Goal: Task Accomplishment & Management: Complete application form

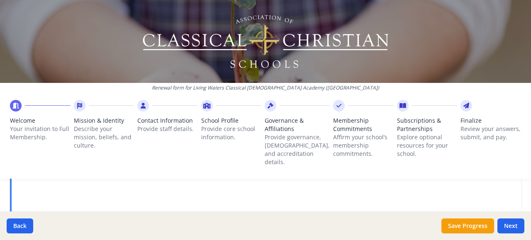
scroll to position [274, 0]
click at [343, 129] on span "Membership Commitments" at bounding box center [363, 124] width 61 height 17
click at [512, 223] on button "Next" at bounding box center [510, 225] width 27 height 15
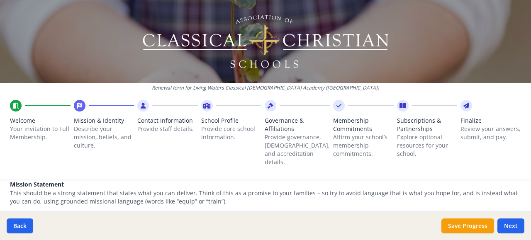
scroll to position [0, 0]
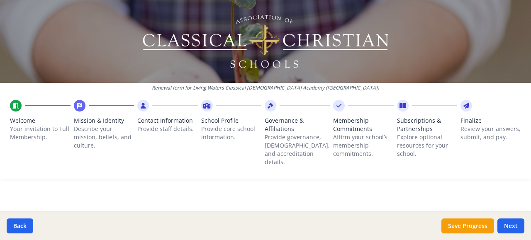
click at [17, 107] on icon at bounding box center [15, 106] width 7 height 8
